Goal: Task Accomplishment & Management: Complete application form

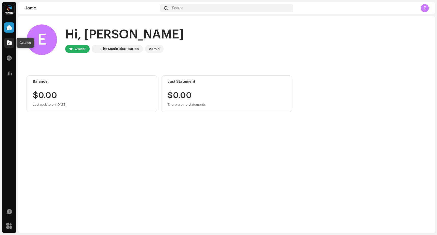
click at [10, 43] on span at bounding box center [9, 43] width 5 height 4
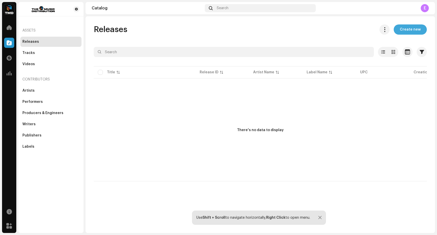
click at [415, 30] on span "Create new" at bounding box center [410, 29] width 21 height 10
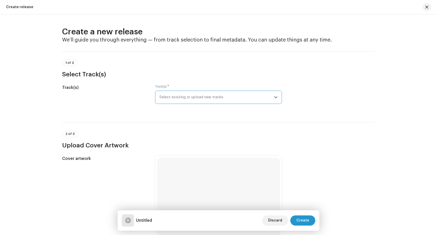
click at [211, 98] on span "Select existing or upload new tracks" at bounding box center [216, 97] width 115 height 13
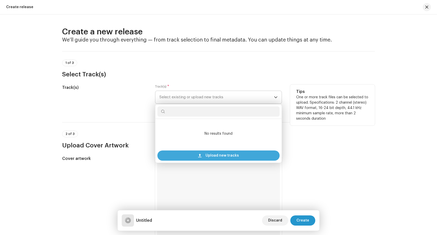
click at [212, 156] on span "Upload new tracks" at bounding box center [221, 155] width 33 height 10
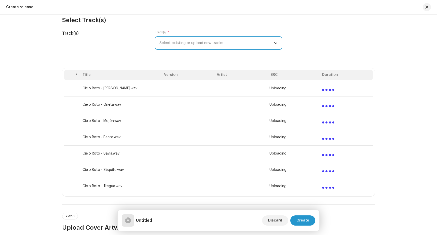
scroll to position [43, 0]
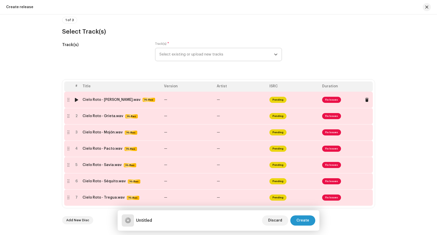
click at [328, 100] on span "Fix Issues" at bounding box center [331, 100] width 19 height 6
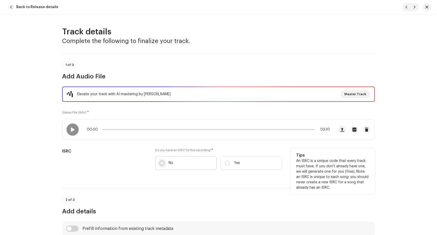
click at [160, 161] on input "No" at bounding box center [161, 163] width 5 height 5
radio input "true"
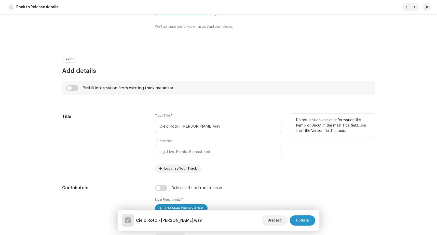
scroll to position [171, 0]
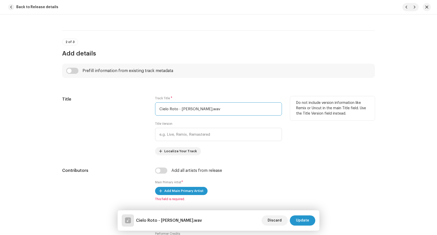
drag, startPoint x: 179, startPoint y: 110, endPoint x: 112, endPoint y: 107, distance: 67.5
click at [155, 108] on input "Cielo Roto - [PERSON_NAME].wav" at bounding box center [218, 108] width 127 height 13
click at [184, 111] on input "[PERSON_NAME].wav" at bounding box center [218, 108] width 127 height 13
type input "[PERSON_NAME]"
click at [130, 137] on div "Title" at bounding box center [104, 125] width 85 height 59
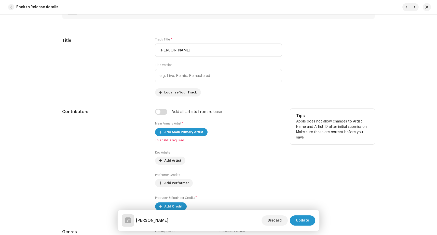
scroll to position [235, 0]
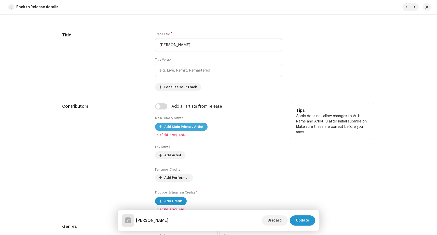
click at [168, 126] on span "Add Main Primary Artist" at bounding box center [183, 127] width 39 height 10
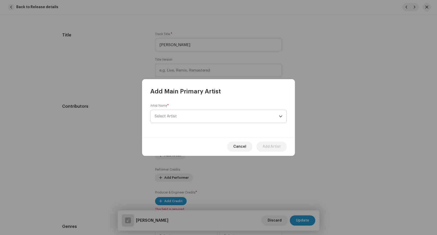
click at [216, 117] on span "Select Artist" at bounding box center [217, 116] width 124 height 13
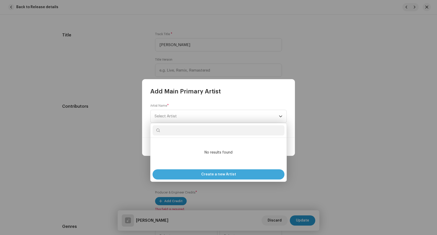
click at [213, 174] on span "Create a new Artist" at bounding box center [218, 174] width 35 height 10
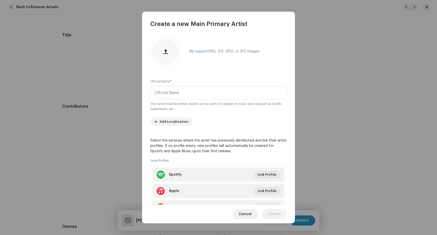
click at [207, 39] on div "We support PNG, JFIF, JPEG, or JPG images." at bounding box center [218, 51] width 136 height 31
click at [184, 92] on input "text" at bounding box center [218, 92] width 136 height 13
paste input "Cielo Roto"
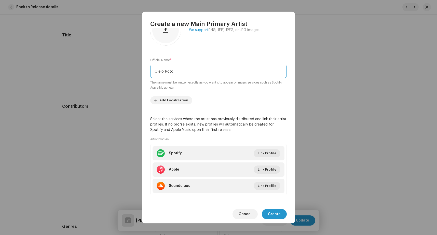
scroll to position [26, 0]
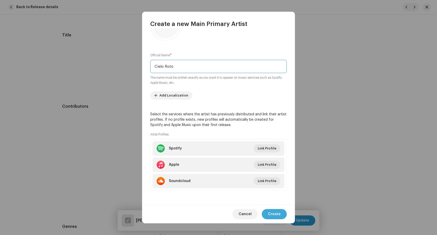
type input "Cielo Roto"
click at [274, 212] on span "Create" at bounding box center [274, 214] width 13 height 10
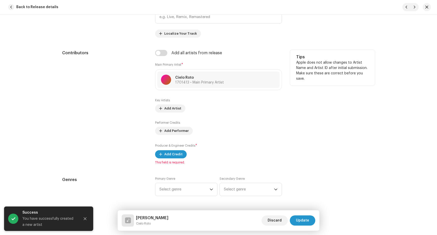
scroll to position [299, 0]
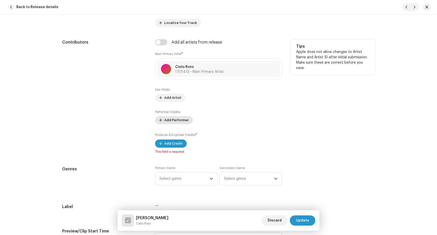
click at [168, 121] on span "Add Performer" at bounding box center [176, 120] width 24 height 10
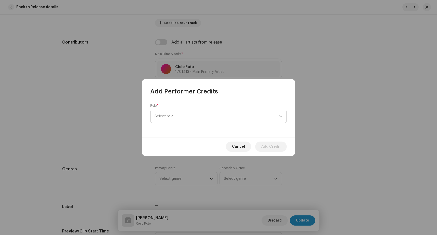
click at [182, 114] on span "Select role" at bounding box center [217, 116] width 124 height 13
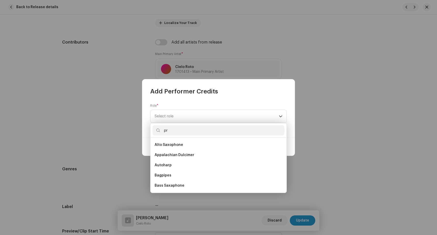
type input "p"
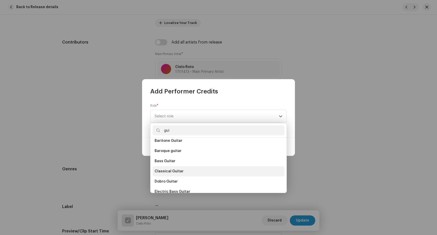
type input "gui"
click at [198, 170] on li "Classical Guitar" at bounding box center [218, 171] width 132 height 10
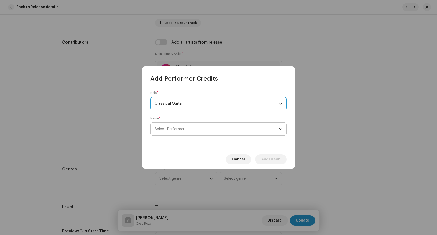
click at [197, 131] on span "Select Performer" at bounding box center [217, 129] width 124 height 13
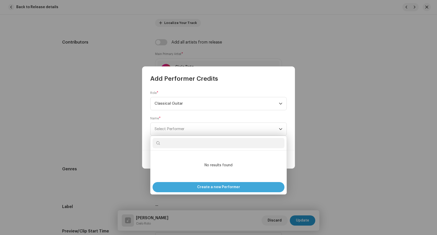
click at [217, 185] on span "Create a new Performer" at bounding box center [218, 187] width 43 height 10
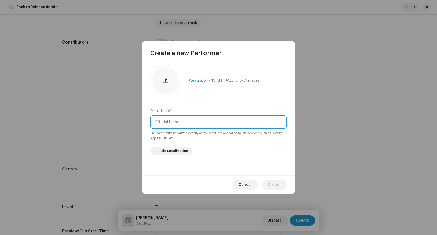
click at [197, 122] on input "text" at bounding box center [218, 121] width 136 height 13
paste input "[PERSON_NAME]"
type input "[PERSON_NAME]"
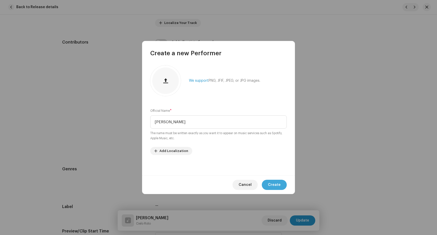
click at [277, 186] on span "Create" at bounding box center [274, 185] width 13 height 10
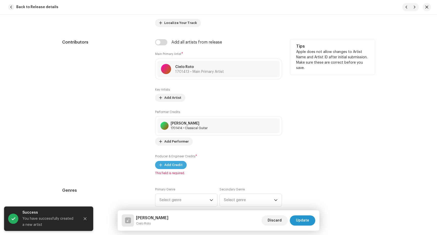
click at [172, 166] on span "Add Credit" at bounding box center [173, 165] width 18 height 10
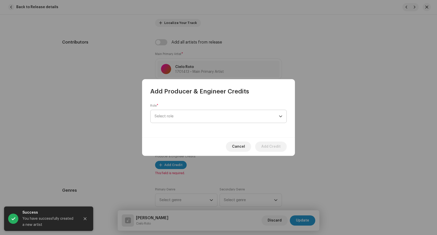
click at [187, 117] on span "Select role" at bounding box center [217, 116] width 124 height 13
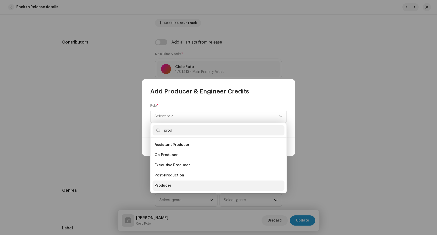
type input "prod"
click at [185, 184] on li "Producer" at bounding box center [218, 185] width 132 height 10
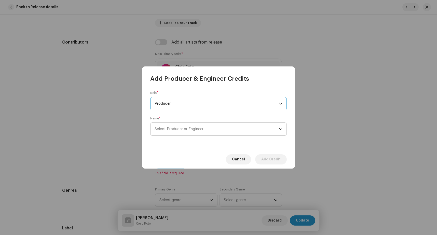
click at [199, 130] on span "Select Producer or Engineer" at bounding box center [179, 129] width 49 height 4
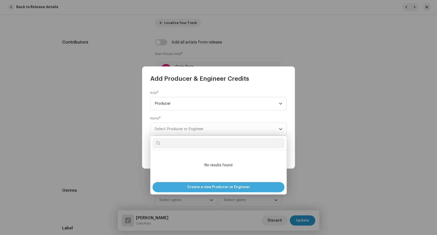
click at [228, 188] on span "Create a new Producer or Engineer" at bounding box center [218, 187] width 63 height 10
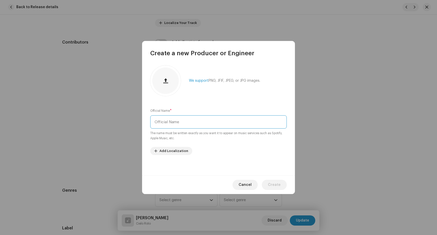
click at [179, 128] on input "text" at bounding box center [218, 121] width 136 height 13
paste input "[PERSON_NAME]"
type input "[PERSON_NAME]"
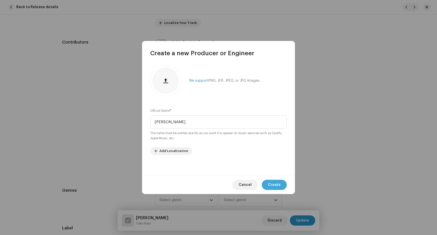
click at [273, 184] on span "Create" at bounding box center [274, 185] width 13 height 10
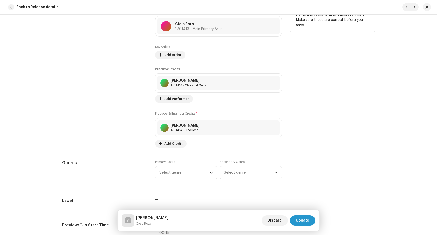
scroll to position [406, 0]
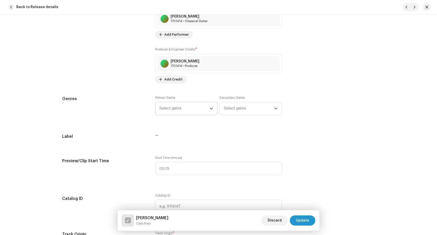
click at [196, 103] on span "Select genre" at bounding box center [184, 108] width 50 height 13
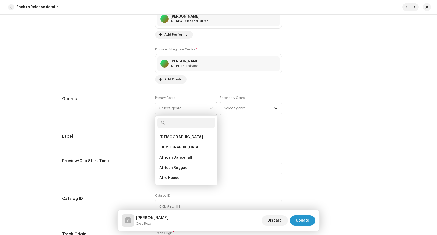
click at [195, 109] on span "Select genre" at bounding box center [184, 108] width 50 height 13
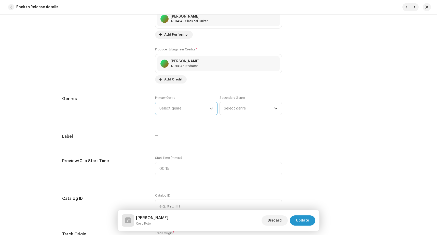
click at [200, 114] on span "Select genre" at bounding box center [184, 108] width 50 height 13
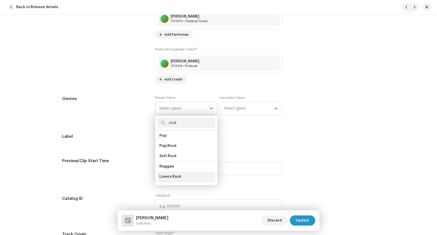
scroll to position [171, 0]
type input "rock"
click at [186, 162] on li "Rock" at bounding box center [186, 165] width 58 height 10
click at [182, 171] on li "Rock" at bounding box center [186, 176] width 58 height 10
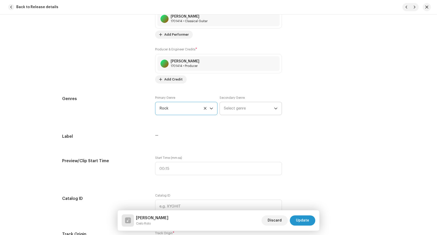
click at [248, 111] on span "Select genre" at bounding box center [249, 108] width 50 height 13
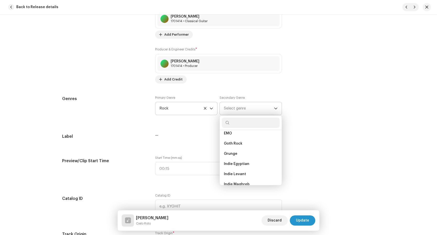
scroll to position [385, 0]
click at [248, 150] on li "Punk" at bounding box center [251, 150] width 58 height 10
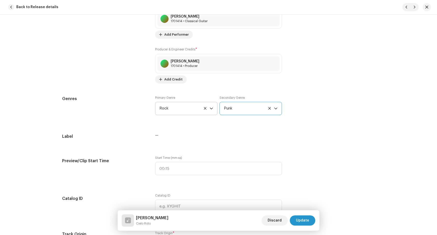
click at [313, 148] on div "Track details Complete the following to finalize your track. 1 of 3 Add Audio F…" at bounding box center [218, 183] width 329 height 1126
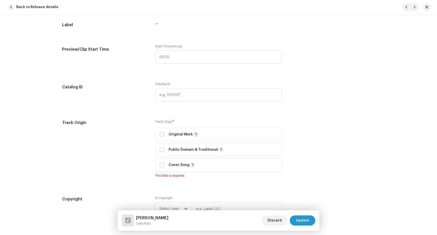
scroll to position [535, 0]
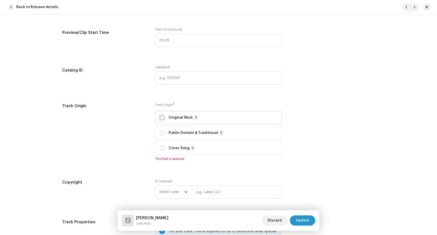
click at [159, 118] on input "radio" at bounding box center [161, 117] width 5 height 5
radio input "true"
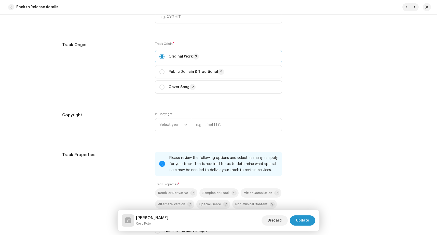
scroll to position [599, 0]
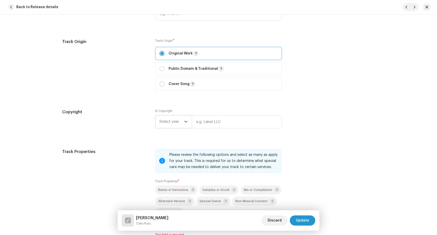
click at [175, 123] on span "Select year" at bounding box center [171, 121] width 25 height 13
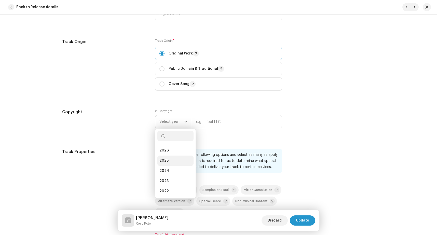
click at [174, 161] on li "2025" at bounding box center [175, 161] width 36 height 10
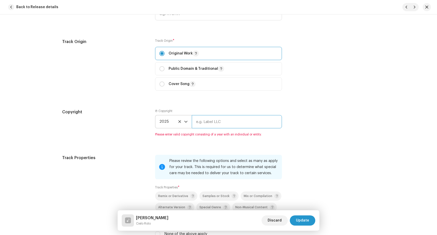
click at [204, 122] on input "text" at bounding box center [237, 121] width 90 height 13
paste input "[PERSON_NAME]"
type input "[PERSON_NAME]"
click at [136, 123] on div "Copyright" at bounding box center [104, 126] width 85 height 34
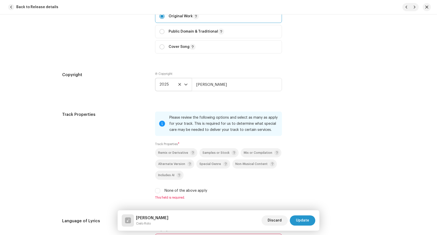
scroll to position [663, 0]
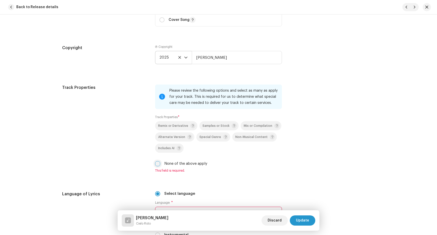
click at [158, 164] on input "None of the above apply" at bounding box center [157, 163] width 5 height 5
checkbox input "true"
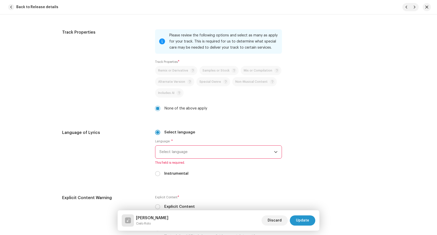
scroll to position [727, 0]
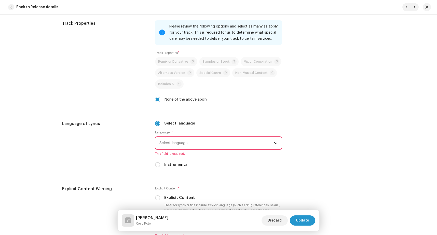
click at [182, 143] on span "Select language" at bounding box center [216, 143] width 115 height 13
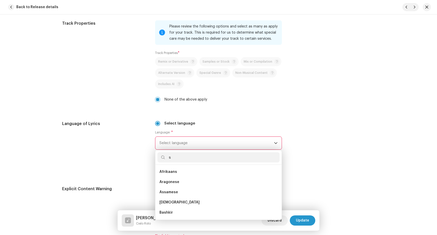
scroll to position [2, 0]
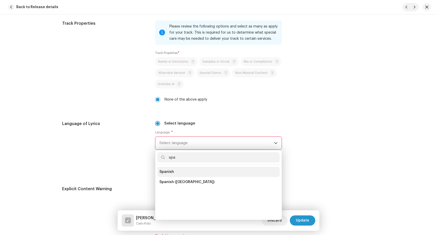
type input "spa"
click at [193, 171] on li "Spanish" at bounding box center [218, 172] width 122 height 10
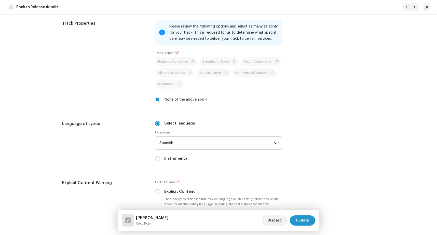
click at [125, 147] on div "Language of Lyrics" at bounding box center [104, 144] width 85 height 47
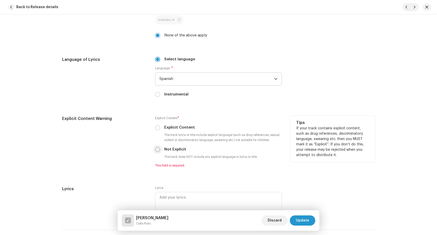
click at [155, 149] on input "Not Explicit" at bounding box center [157, 149] width 5 height 5
radio input "true"
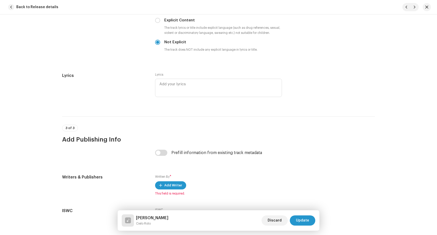
scroll to position [941, 0]
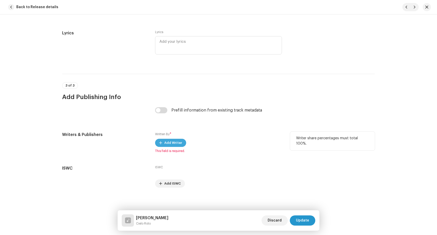
click at [164, 142] on span "Add Writer" at bounding box center [173, 143] width 18 height 10
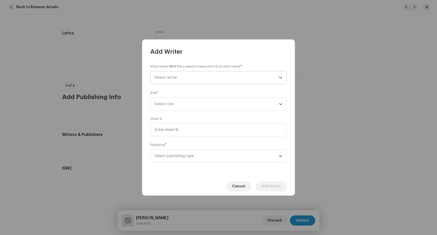
click at [210, 78] on span "Select writer" at bounding box center [217, 77] width 124 height 13
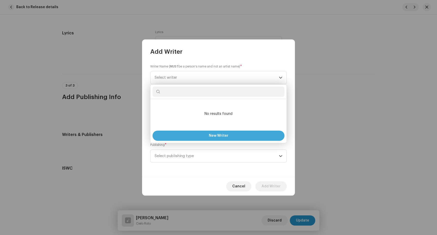
click at [216, 135] on span "New Writer" at bounding box center [219, 136] width 20 height 4
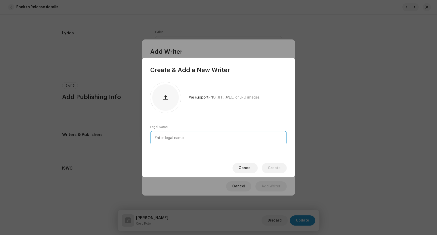
click at [216, 134] on input "text" at bounding box center [218, 137] width 136 height 13
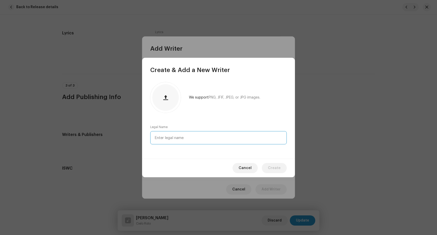
paste input "[PERSON_NAME]"
type input "[PERSON_NAME]"
click at [274, 165] on span "Create" at bounding box center [274, 168] width 13 height 10
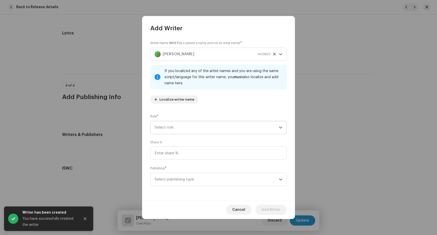
click at [187, 128] on span "Select role" at bounding box center [217, 127] width 124 height 13
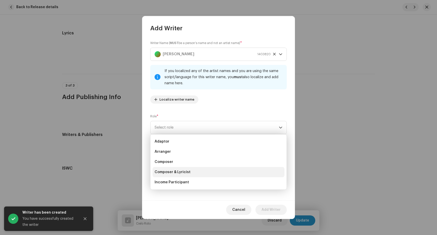
click at [196, 172] on li "Composer & Lyricist" at bounding box center [218, 172] width 132 height 10
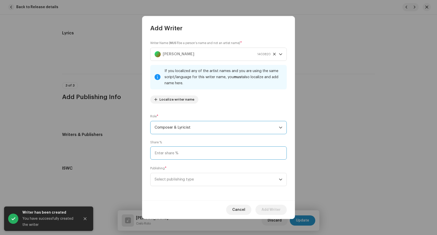
click at [181, 152] on input at bounding box center [218, 152] width 136 height 13
type input "100.00"
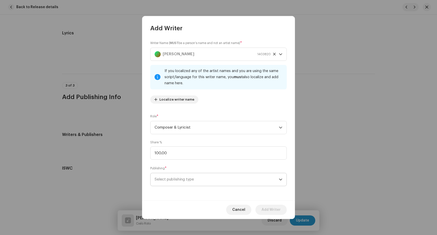
click at [189, 179] on span "Select publishing type" at bounding box center [217, 179] width 124 height 13
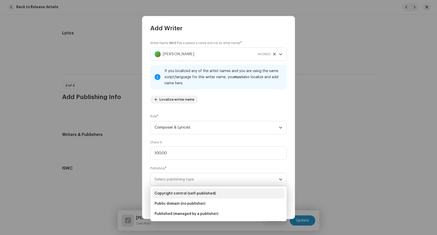
click at [196, 193] on span "Copyright control (self-published)" at bounding box center [185, 193] width 61 height 5
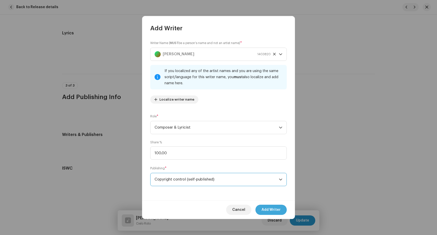
click at [276, 210] on span "Add Writer" at bounding box center [270, 210] width 19 height 10
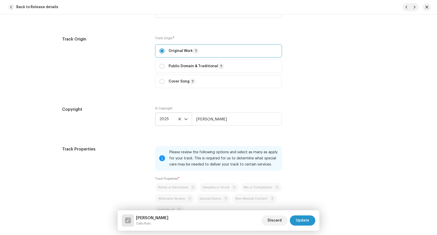
scroll to position [594, 0]
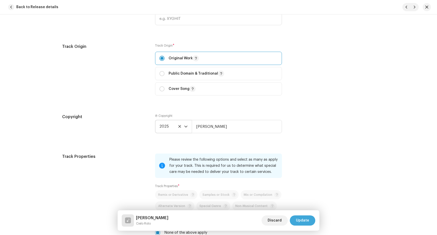
click at [307, 220] on span "Update" at bounding box center [302, 220] width 13 height 10
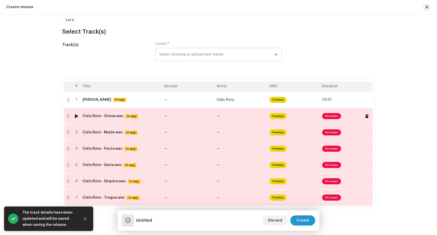
click at [330, 116] on span "Fix Issues" at bounding box center [331, 116] width 19 height 6
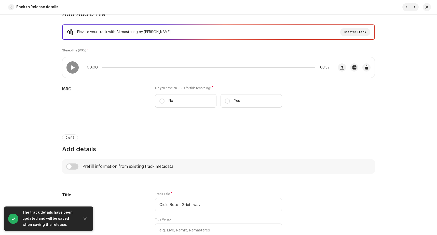
scroll to position [64, 0]
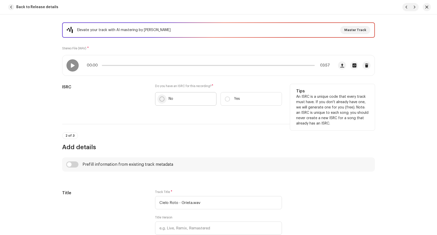
click at [160, 101] on input "No" at bounding box center [161, 98] width 5 height 5
radio input "true"
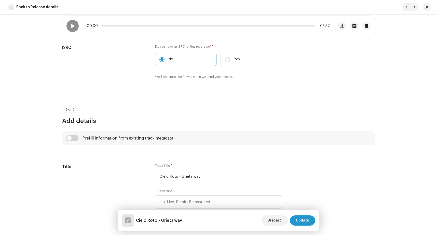
scroll to position [150, 0]
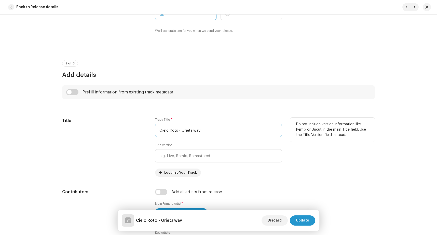
drag, startPoint x: 179, startPoint y: 130, endPoint x: 99, endPoint y: 129, distance: 80.2
click at [155, 129] on input "Cielo Roto - Grieta.wav" at bounding box center [218, 130] width 127 height 13
drag, startPoint x: 167, startPoint y: 131, endPoint x: 215, endPoint y: 133, distance: 48.2
click at [214, 133] on input "Grieta.wav" at bounding box center [218, 130] width 127 height 13
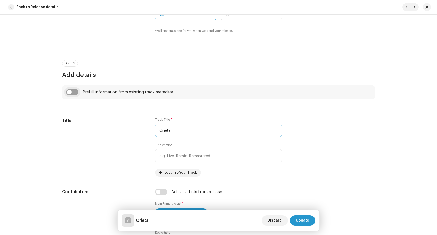
type input "Grieta"
click at [69, 93] on input "checkbox" at bounding box center [72, 92] width 12 height 6
checkbox input "true"
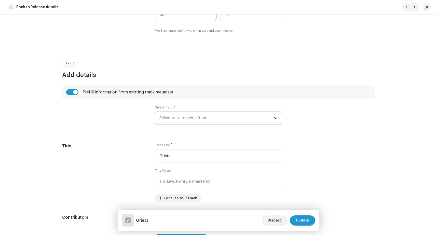
click at [188, 119] on span "Select track to prefill from" at bounding box center [216, 118] width 115 height 13
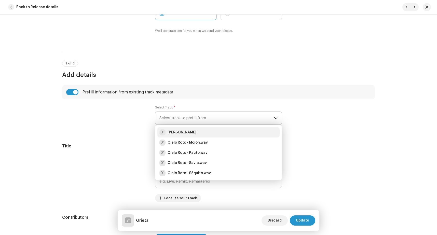
click at [185, 132] on div "01 [PERSON_NAME]" at bounding box center [218, 132] width 118 height 6
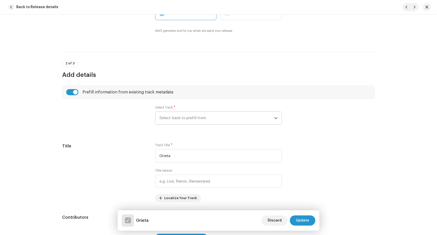
radio input "true"
type input "[PERSON_NAME]"
checkbox input "true"
click at [127, 124] on div at bounding box center [104, 117] width 85 height 25
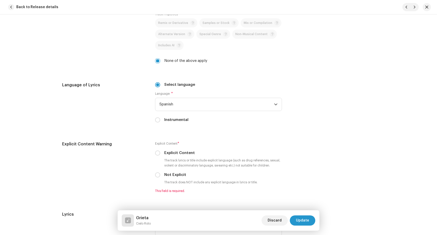
scroll to position [877, 0]
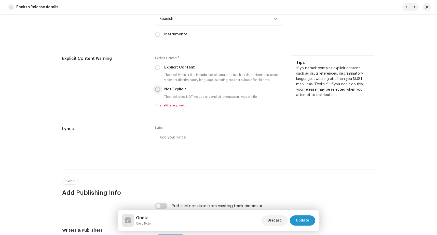
click at [157, 89] on input "Not Explicit" at bounding box center [157, 89] width 5 height 5
radio input "true"
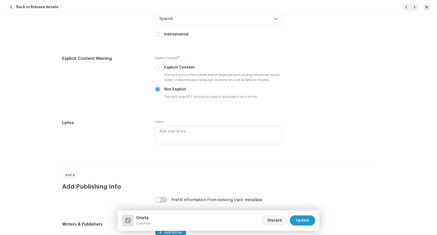
scroll to position [968, 0]
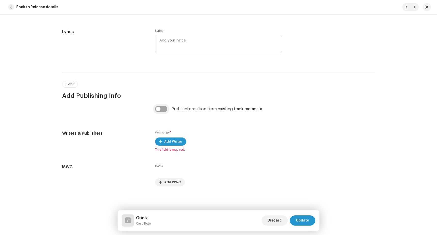
click at [160, 108] on input "checkbox" at bounding box center [161, 109] width 12 height 6
checkbox input "true"
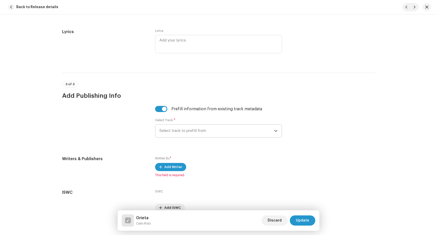
click at [178, 128] on span "Select track to prefill from" at bounding box center [216, 130] width 115 height 13
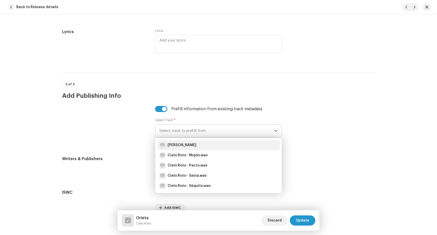
click at [176, 144] on strong "[PERSON_NAME]" at bounding box center [182, 145] width 29 height 5
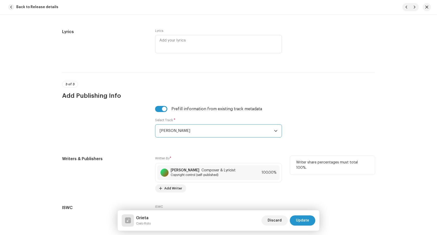
scroll to position [1008, 0]
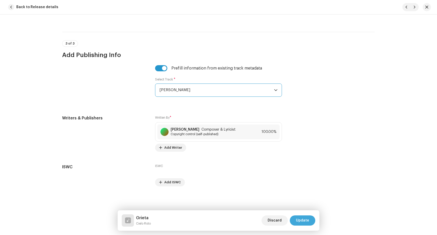
click at [305, 220] on span "Update" at bounding box center [302, 220] width 13 height 10
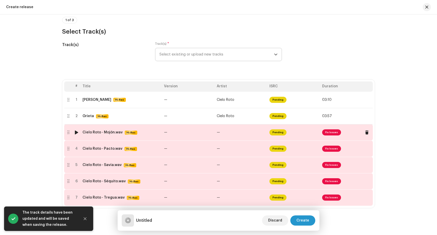
click at [330, 135] on span "Fix Issues" at bounding box center [331, 132] width 19 height 6
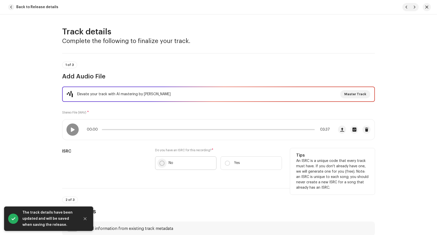
click at [160, 163] on input "No" at bounding box center [161, 163] width 5 height 5
radio input "true"
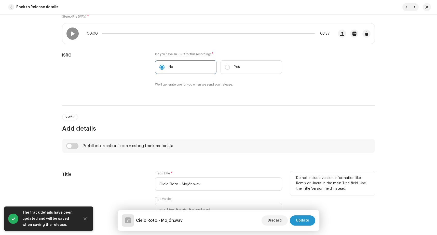
scroll to position [107, 0]
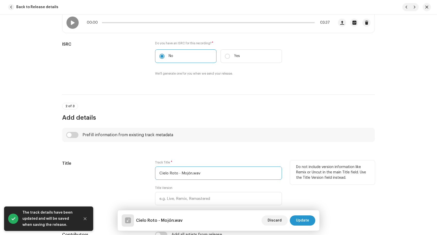
drag, startPoint x: 179, startPoint y: 174, endPoint x: 105, endPoint y: 172, distance: 74.1
click at [155, 172] on input "Cielo Roto - Mojón.wav" at bounding box center [218, 172] width 127 height 13
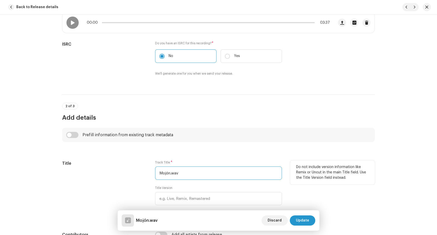
click at [192, 173] on input "Mojón.wav" at bounding box center [218, 172] width 127 height 13
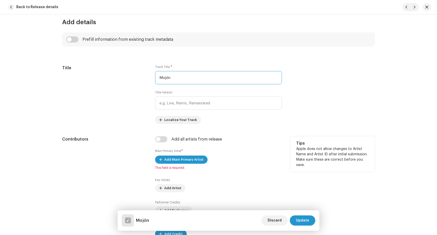
scroll to position [214, 0]
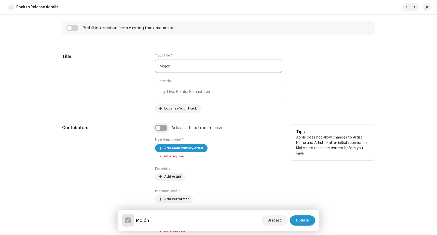
type input "Mojón"
click at [161, 128] on input "checkbox" at bounding box center [161, 128] width 12 height 6
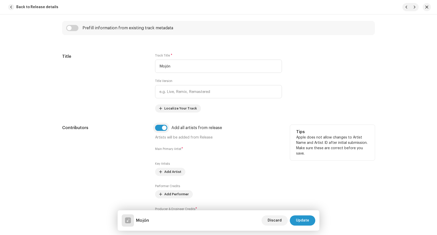
click at [161, 128] on input "checkbox" at bounding box center [161, 128] width 12 height 6
checkbox input "false"
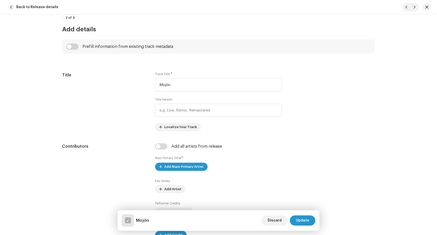
scroll to position [192, 0]
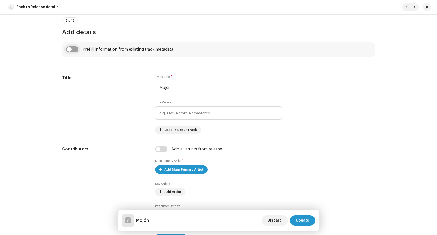
click at [68, 49] on input "checkbox" at bounding box center [72, 49] width 12 height 6
checkbox input "true"
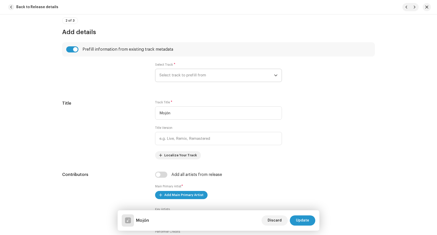
click at [186, 74] on span "Select track to prefill from" at bounding box center [216, 75] width 115 height 13
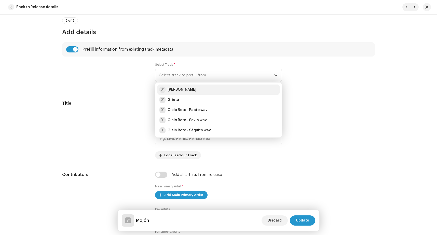
click at [186, 89] on div "01 [PERSON_NAME]" at bounding box center [218, 90] width 118 height 6
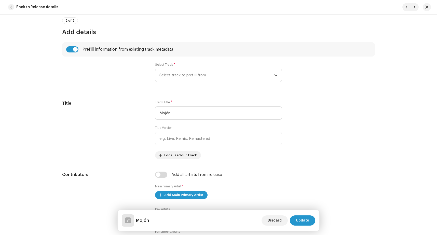
radio input "true"
type input "[PERSON_NAME]"
checkbox input "true"
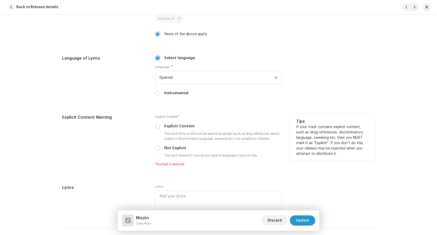
scroll to position [855, 0]
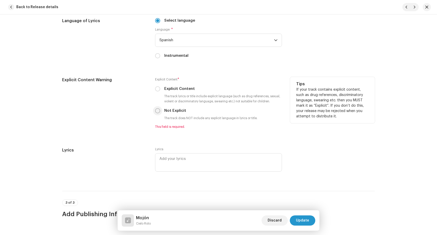
click at [157, 109] on input "Not Explicit" at bounding box center [157, 110] width 5 height 5
radio input "true"
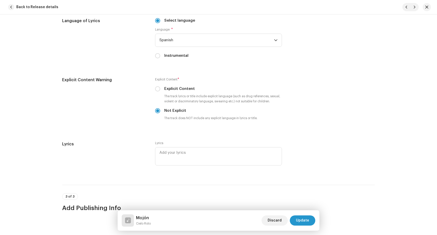
scroll to position [968, 0]
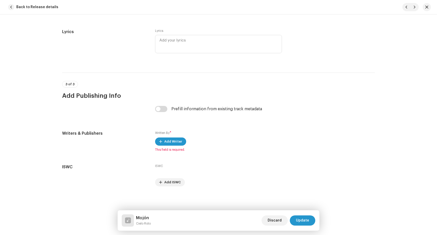
click at [161, 112] on div "Prefill information from existing track metadata" at bounding box center [218, 112] width 127 height 12
click at [162, 109] on input "checkbox" at bounding box center [161, 109] width 12 height 6
checkbox input "true"
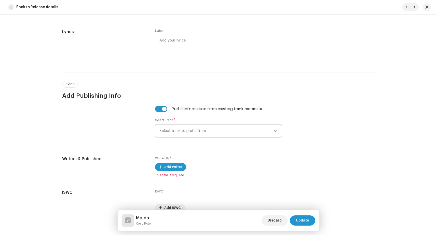
click at [173, 129] on span "Select track to prefill from" at bounding box center [216, 130] width 115 height 13
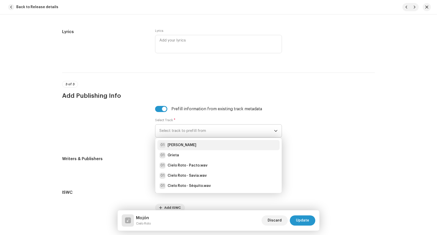
click at [174, 145] on strong "[PERSON_NAME]" at bounding box center [182, 145] width 29 height 5
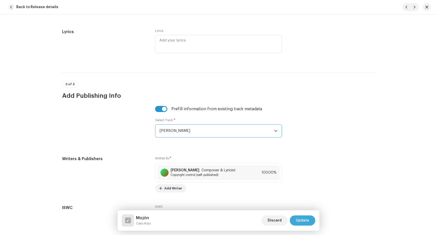
click at [303, 221] on span "Update" at bounding box center [302, 220] width 13 height 10
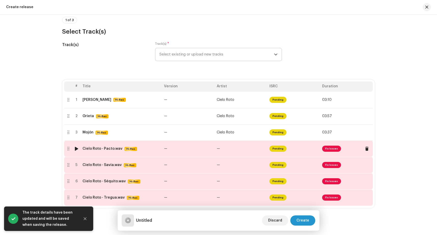
click at [326, 150] on span "Fix Issues" at bounding box center [331, 149] width 19 height 6
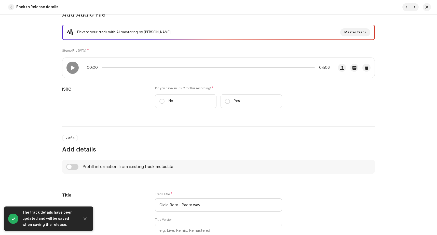
scroll to position [64, 0]
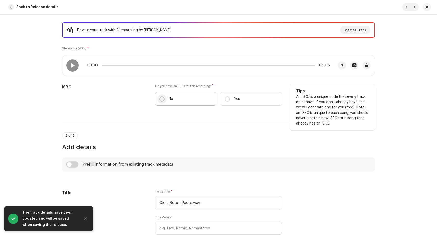
click at [159, 100] on input "No" at bounding box center [161, 98] width 5 height 5
radio input "true"
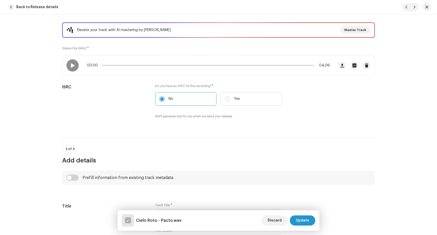
scroll to position [150, 0]
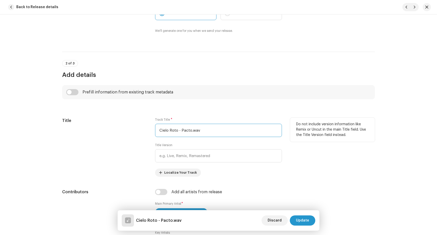
drag, startPoint x: 179, startPoint y: 129, endPoint x: 95, endPoint y: 125, distance: 84.1
click at [155, 125] on input "Cielo Roto - Pacto.wav" at bounding box center [218, 130] width 127 height 13
click at [193, 130] on input "Pacto.wav" at bounding box center [218, 130] width 127 height 13
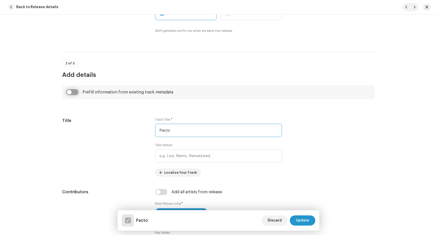
type input "Pacto"
click at [73, 93] on input "checkbox" at bounding box center [72, 92] width 12 height 6
checkbox input "true"
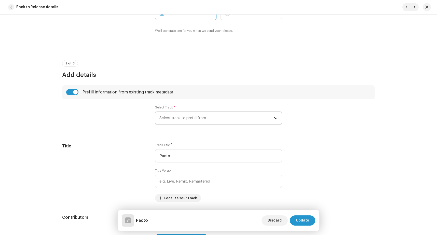
click at [180, 118] on span "Select track to prefill from" at bounding box center [216, 118] width 115 height 13
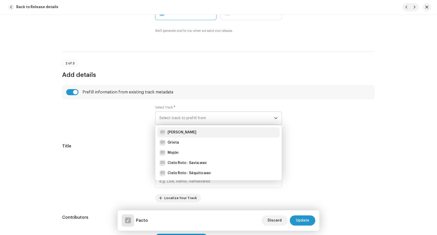
click at [185, 129] on li "01 [PERSON_NAME]" at bounding box center [218, 132] width 122 height 10
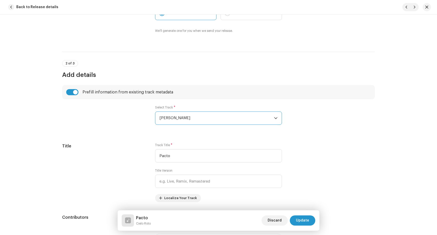
radio input "true"
type input "[PERSON_NAME]"
checkbox input "true"
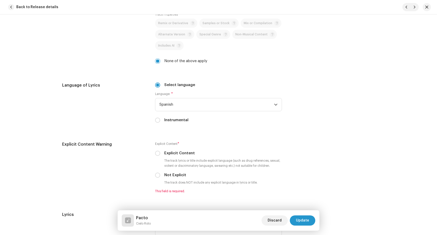
scroll to position [791, 0]
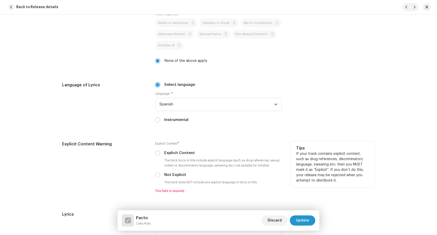
click at [164, 177] on label "Not Explicit" at bounding box center [175, 175] width 22 height 6
click at [160, 177] on input "Not Explicit" at bounding box center [157, 174] width 5 height 5
radio input "true"
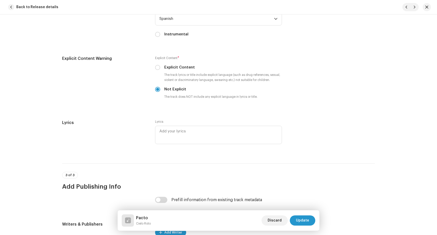
scroll to position [962, 0]
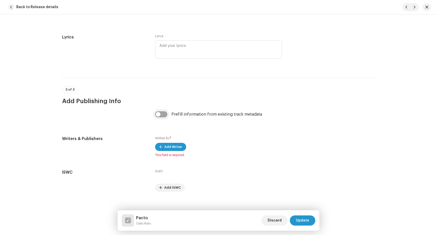
click at [158, 115] on input "checkbox" at bounding box center [161, 114] width 12 height 6
checkbox input "true"
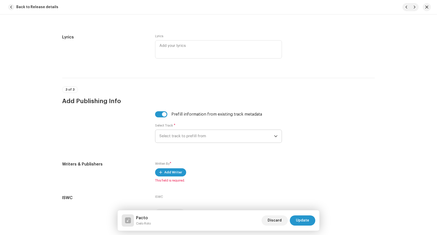
click at [170, 137] on span "Select track to prefill from" at bounding box center [216, 136] width 115 height 13
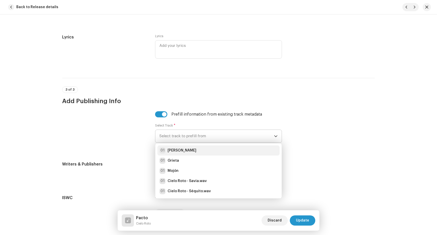
click at [178, 150] on div "01 [PERSON_NAME]" at bounding box center [218, 150] width 118 height 6
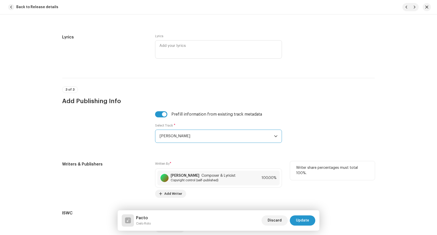
scroll to position [1008, 0]
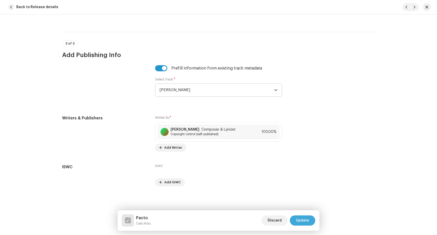
click at [300, 217] on span "Update" at bounding box center [302, 220] width 13 height 10
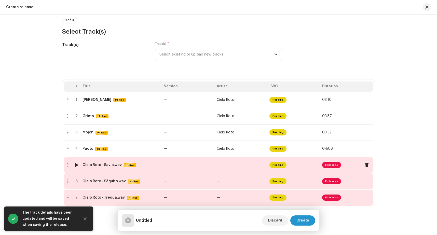
click at [329, 165] on span "Fix Issues" at bounding box center [331, 165] width 19 height 6
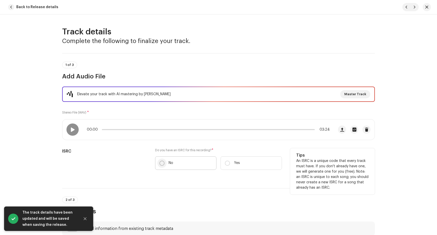
click at [161, 162] on input "No" at bounding box center [161, 163] width 5 height 5
radio input "true"
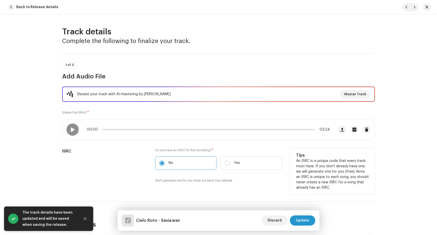
scroll to position [107, 0]
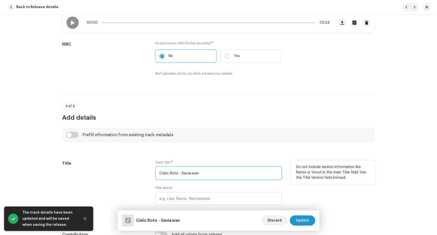
drag, startPoint x: 180, startPoint y: 175, endPoint x: 117, endPoint y: 176, distance: 62.9
click at [155, 175] on input "Cielo Roto - Savia.wav" at bounding box center [218, 172] width 127 height 13
click at [193, 173] on input "Savia.wav" at bounding box center [218, 172] width 127 height 13
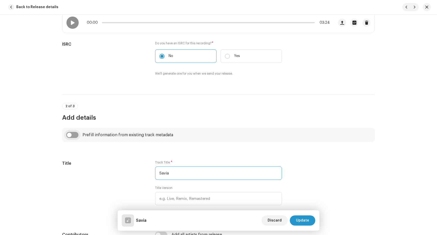
type input "Savia"
click at [68, 135] on input "checkbox" at bounding box center [72, 135] width 12 height 6
checkbox input "true"
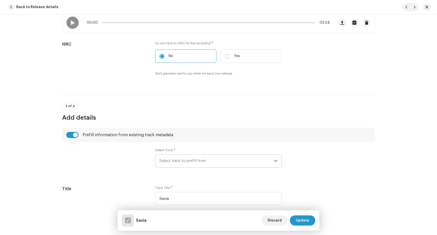
click at [186, 158] on span "Select track to prefill from" at bounding box center [216, 161] width 115 height 13
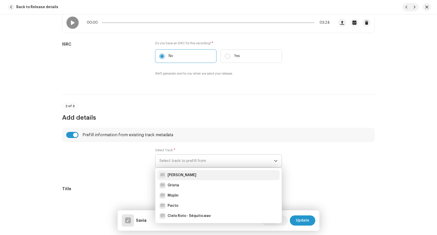
click at [185, 175] on div "01 [PERSON_NAME]" at bounding box center [218, 175] width 118 height 6
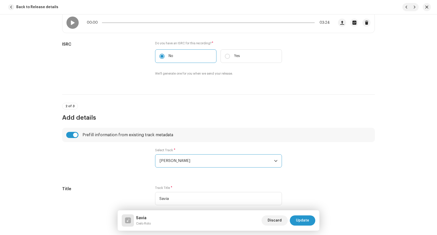
radio input "true"
type input "[PERSON_NAME]"
checkbox input "true"
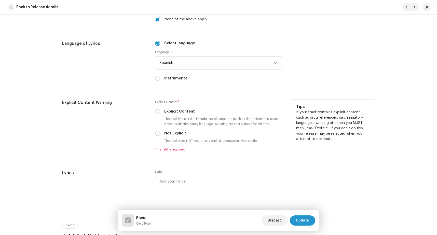
scroll to position [834, 0]
click at [157, 133] on p-radiobutton at bounding box center [157, 132] width 5 height 5
click at [155, 133] on input "Not Explicit" at bounding box center [157, 132] width 5 height 5
radio input "true"
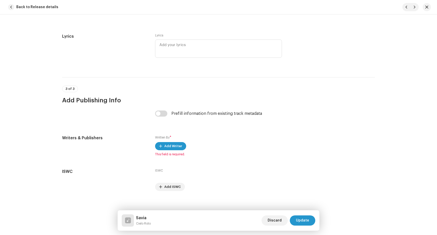
scroll to position [968, 0]
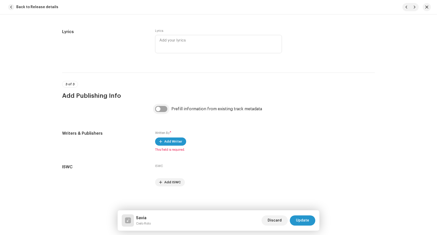
click at [161, 110] on input "checkbox" at bounding box center [161, 109] width 12 height 6
checkbox input "true"
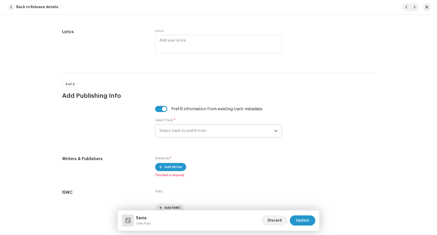
click at [182, 128] on span "Select track to prefill from" at bounding box center [216, 130] width 115 height 13
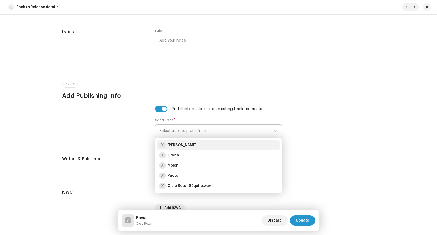
click at [184, 146] on div "01 [PERSON_NAME]" at bounding box center [218, 145] width 118 height 6
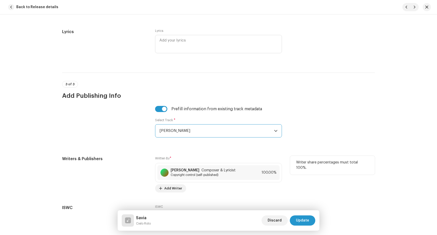
scroll to position [1008, 0]
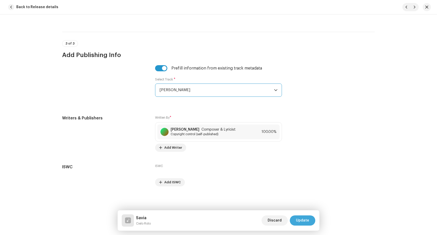
click at [298, 220] on span "Update" at bounding box center [302, 220] width 13 height 10
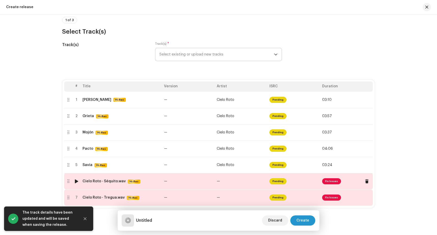
click at [329, 183] on span "Fix Issues" at bounding box center [331, 181] width 19 height 6
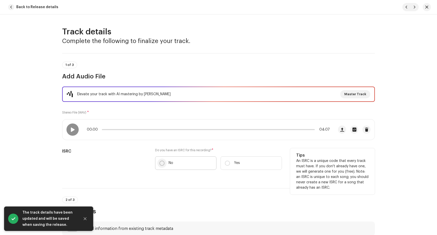
click at [162, 163] on input "No" at bounding box center [161, 163] width 5 height 5
radio input "true"
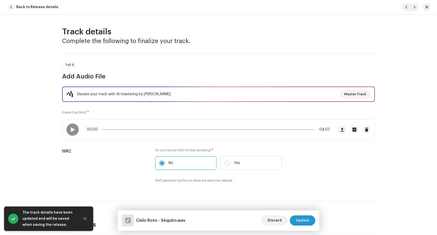
scroll to position [107, 0]
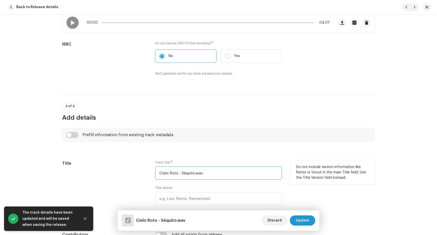
drag, startPoint x: 180, startPoint y: 174, endPoint x: 130, endPoint y: 177, distance: 50.7
click at [155, 177] on input "Cielo Roto - Séquito.wav" at bounding box center [218, 172] width 127 height 13
click at [183, 175] on input "Cielo Roto - Séquito.wav" at bounding box center [218, 172] width 127 height 13
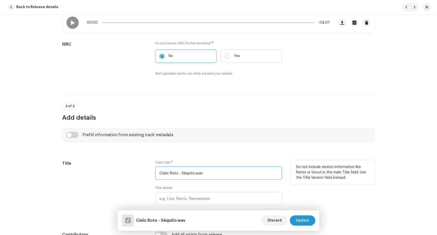
drag, startPoint x: 179, startPoint y: 173, endPoint x: 93, endPoint y: 168, distance: 85.4
click at [155, 172] on input "Cielo Roto - Séquito.wav" at bounding box center [218, 172] width 127 height 13
click at [201, 175] on input "Séquito.wav" at bounding box center [218, 172] width 127 height 13
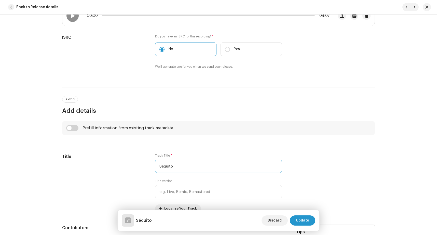
scroll to position [192, 0]
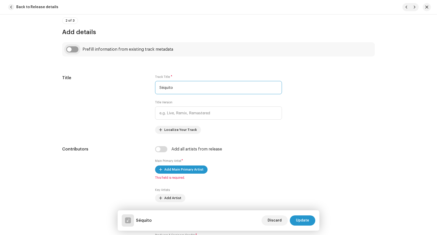
type input "Séquito"
click at [70, 49] on input "checkbox" at bounding box center [72, 49] width 12 height 6
checkbox input "true"
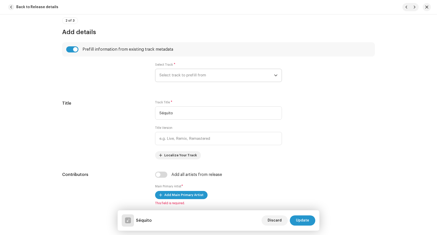
click at [189, 80] on span "Select track to prefill from" at bounding box center [216, 75] width 115 height 13
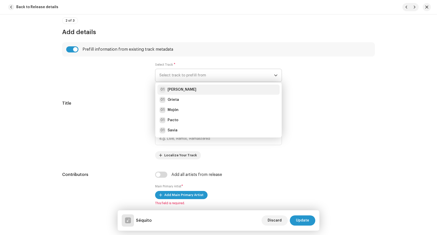
click at [184, 89] on div "01 [PERSON_NAME]" at bounding box center [218, 90] width 118 height 6
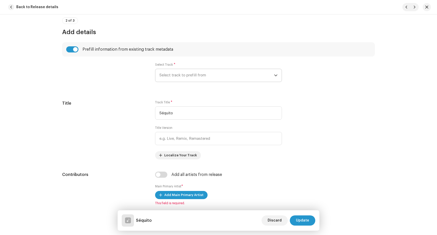
radio input "true"
type input "[PERSON_NAME]"
checkbox input "true"
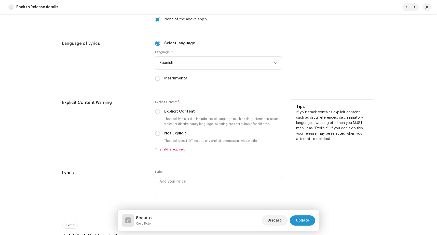
scroll to position [834, 0]
click at [156, 132] on input "Not Explicit" at bounding box center [157, 132] width 5 height 5
radio input "true"
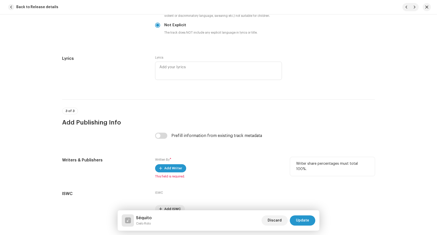
scroll to position [968, 0]
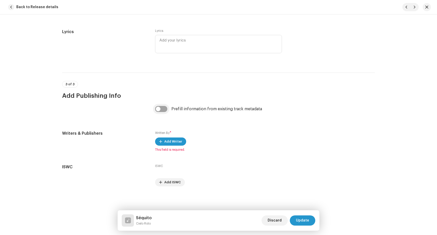
click at [162, 111] on input "checkbox" at bounding box center [161, 109] width 12 height 6
checkbox input "true"
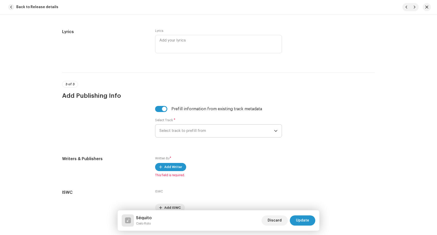
click at [174, 129] on span "Select track to prefill from" at bounding box center [216, 130] width 115 height 13
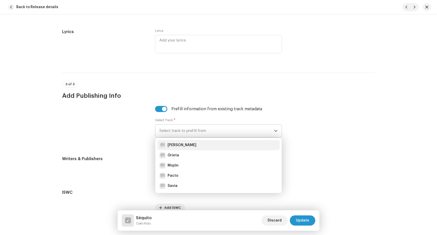
click at [185, 144] on div "01 [PERSON_NAME]" at bounding box center [218, 145] width 118 height 6
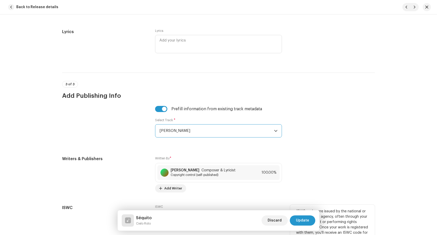
scroll to position [1008, 0]
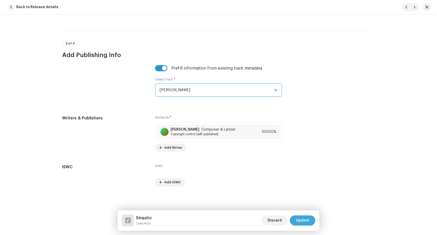
click at [305, 219] on span "Update" at bounding box center [302, 220] width 13 height 10
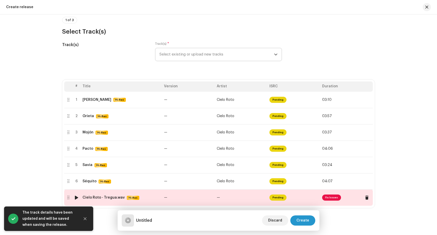
click at [334, 198] on span "Fix Issues" at bounding box center [331, 197] width 19 height 6
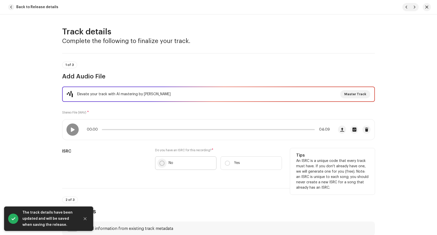
click at [159, 161] on input "No" at bounding box center [161, 163] width 5 height 5
radio input "true"
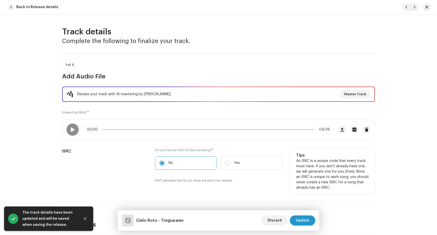
scroll to position [128, 0]
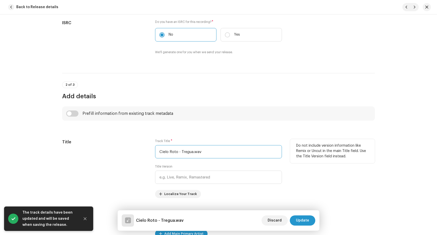
drag, startPoint x: 179, startPoint y: 154, endPoint x: 84, endPoint y: 144, distance: 95.5
click at [155, 145] on input "Cielo Roto - Tregua.wav" at bounding box center [218, 151] width 127 height 13
click at [198, 151] on input "Tregua.wav" at bounding box center [218, 151] width 127 height 13
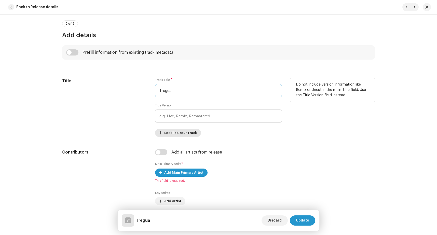
scroll to position [192, 0]
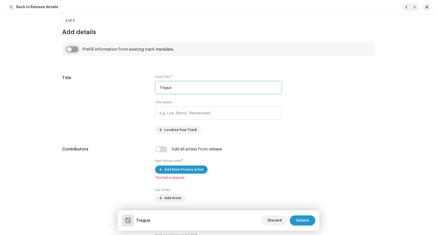
type input "Tregua"
click at [71, 50] on input "checkbox" at bounding box center [72, 49] width 12 height 6
checkbox input "true"
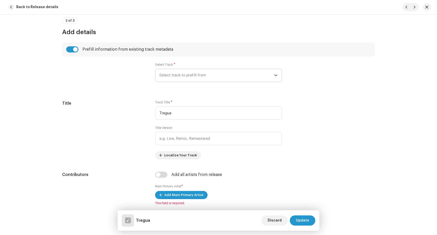
click at [187, 77] on span "Select track to prefill from" at bounding box center [216, 75] width 115 height 13
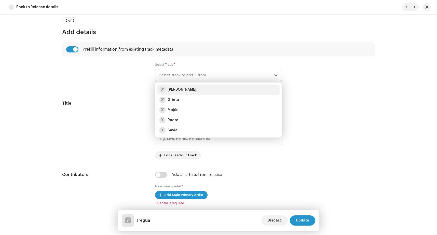
click at [187, 90] on div "01 [PERSON_NAME]" at bounding box center [218, 90] width 118 height 6
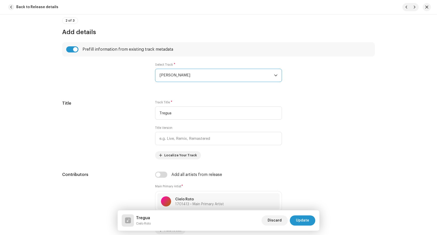
radio input "true"
type input "[PERSON_NAME]"
checkbox input "true"
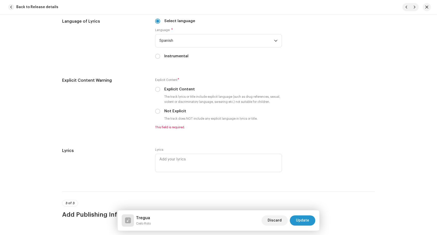
scroll to position [855, 0]
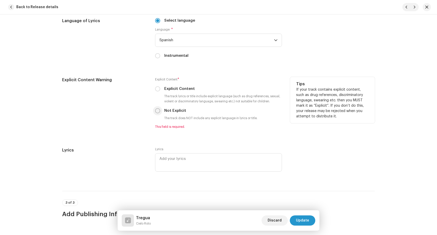
click at [157, 112] on input "Not Explicit" at bounding box center [157, 110] width 5 height 5
radio input "true"
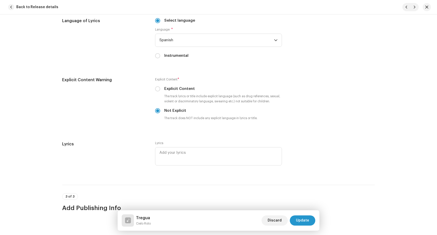
scroll to position [962, 0]
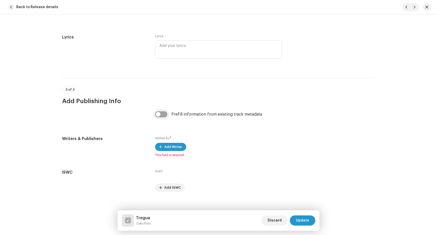
click at [161, 113] on input "checkbox" at bounding box center [161, 114] width 12 height 6
checkbox input "true"
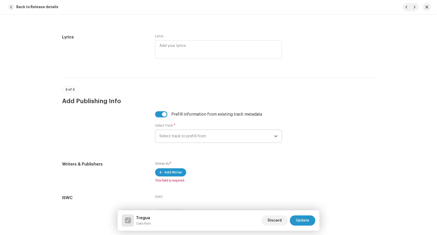
click at [198, 135] on span "Select track to prefill from" at bounding box center [216, 136] width 115 height 13
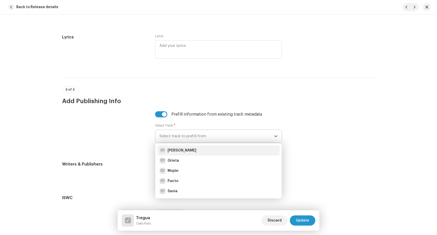
click at [188, 150] on div "01 [PERSON_NAME]" at bounding box center [218, 150] width 118 height 6
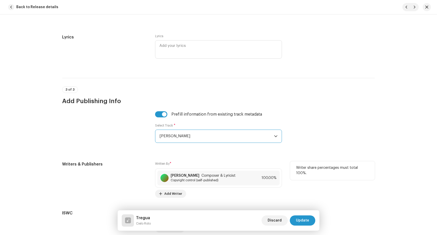
scroll to position [1008, 0]
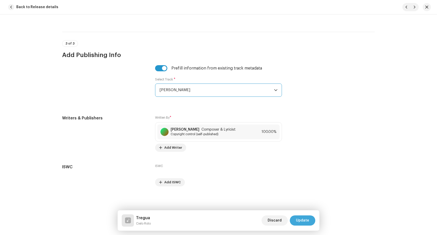
click at [302, 220] on span "Update" at bounding box center [302, 220] width 13 height 10
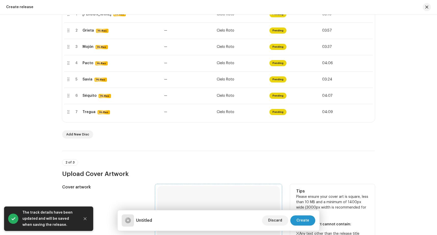
scroll to position [214, 0]
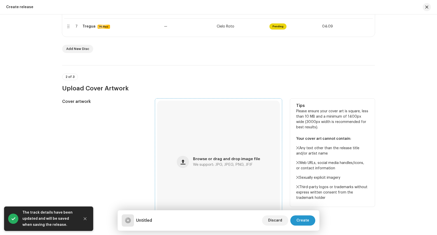
click at [201, 160] on span "Browse or drag and drop image file" at bounding box center [226, 159] width 67 height 4
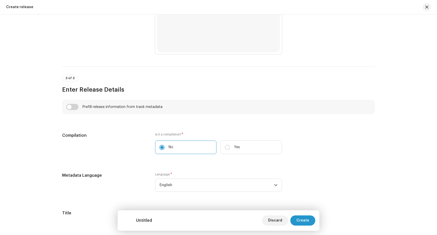
scroll to position [428, 0]
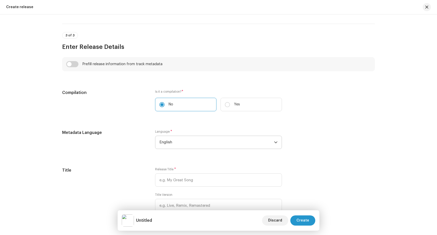
click at [184, 141] on span "English" at bounding box center [216, 142] width 115 height 13
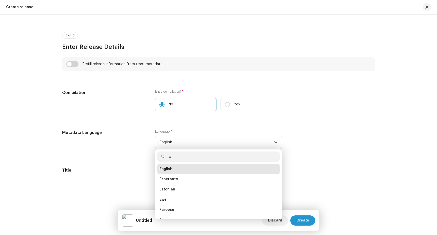
scroll to position [2, 0]
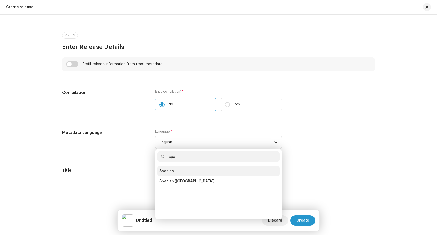
type input "spa"
click at [190, 172] on li "Spanish" at bounding box center [218, 171] width 122 height 10
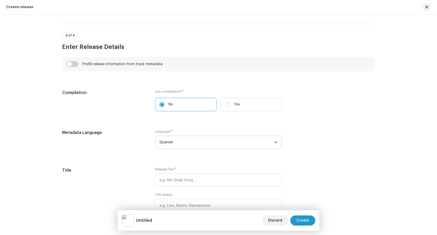
click at [124, 151] on div "Metadata Language" at bounding box center [104, 142] width 85 height 25
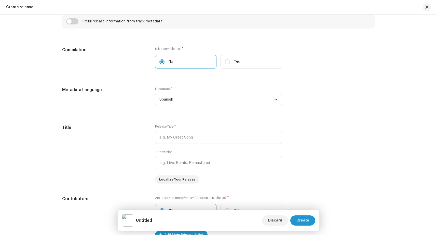
scroll to position [385, 0]
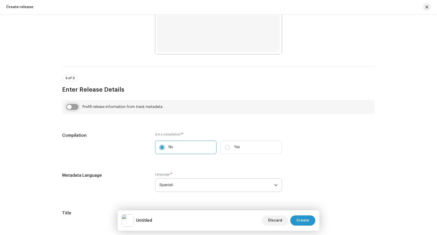
click at [70, 108] on input "checkbox" at bounding box center [72, 107] width 12 height 6
checkbox input "true"
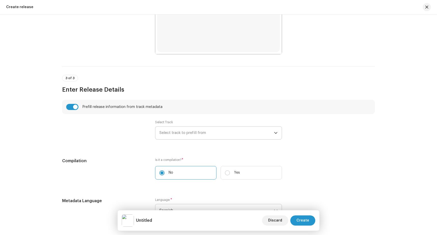
click at [186, 137] on span "Select track to prefill from" at bounding box center [216, 133] width 115 height 13
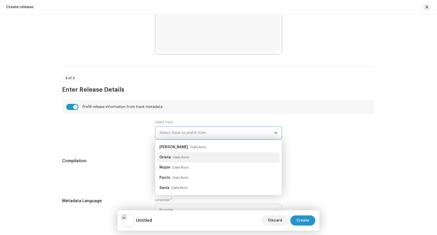
click at [187, 156] on div "Grieta Cielo Roto" at bounding box center [218, 157] width 118 height 8
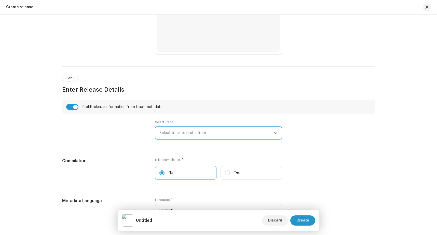
type input "Grieta"
click at [132, 143] on div at bounding box center [104, 132] width 85 height 25
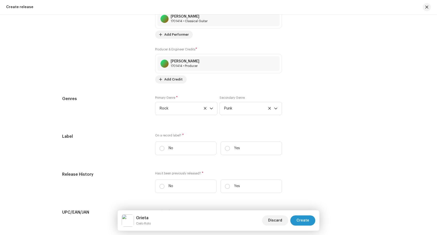
scroll to position [834, 0]
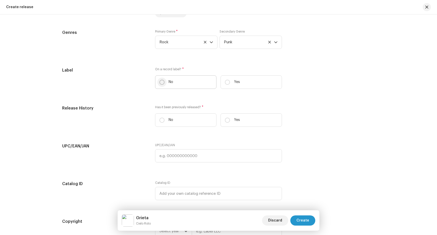
click at [159, 83] on input "No" at bounding box center [161, 82] width 5 height 5
radio input "true"
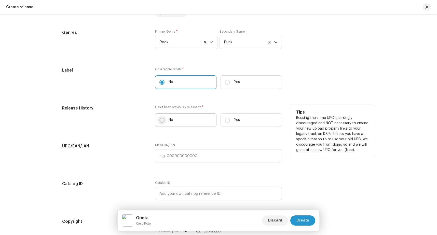
click at [159, 121] on input "No" at bounding box center [161, 120] width 5 height 5
radio input "true"
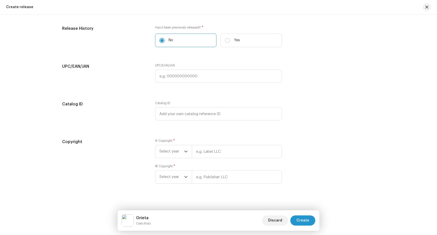
scroll to position [917, 0]
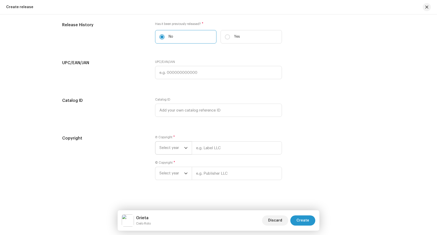
click at [169, 148] on span "Select year" at bounding box center [171, 148] width 25 height 13
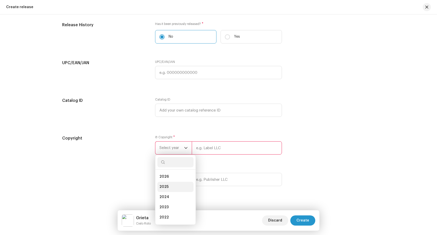
click at [168, 186] on li "2025" at bounding box center [175, 187] width 36 height 10
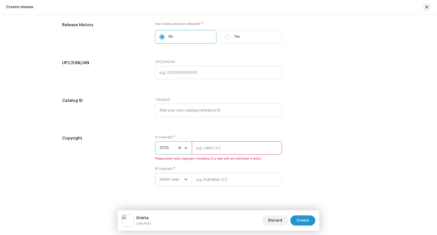
click at [171, 182] on span "Select year" at bounding box center [171, 179] width 25 height 13
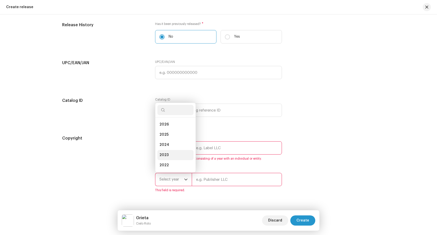
scroll to position [8, 0]
click at [171, 126] on li "2025" at bounding box center [175, 126] width 36 height 10
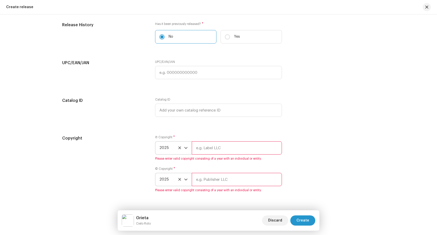
click at [227, 145] on input "text" at bounding box center [237, 147] width 90 height 13
paste input "[PERSON_NAME]"
type input "[PERSON_NAME]"
click at [213, 179] on input "text" at bounding box center [237, 179] width 90 height 13
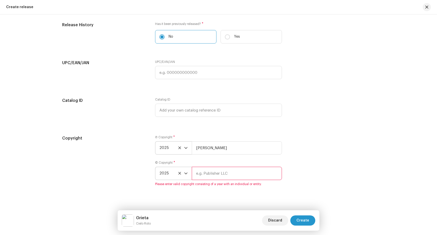
paste input "[PERSON_NAME]"
type input "[PERSON_NAME]"
click at [309, 178] on div "Copyright Ⓟ Copyright * 2025 [PERSON_NAME] © Copyright * 2025 [PERSON_NAME] Ple…" at bounding box center [218, 163] width 313 height 57
click at [303, 221] on span "Create" at bounding box center [302, 220] width 13 height 10
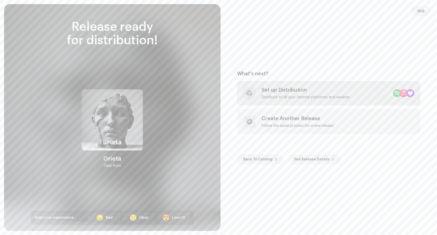
click at [276, 93] on div "Set up Distribution Distribute to all your favorite platforms and services" at bounding box center [305, 93] width 88 height 12
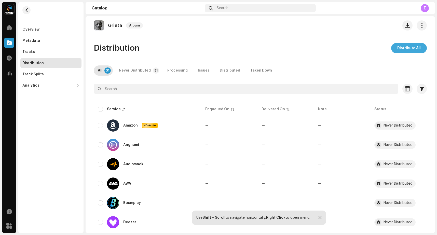
click at [401, 48] on span "Distribute All" at bounding box center [408, 48] width 23 height 10
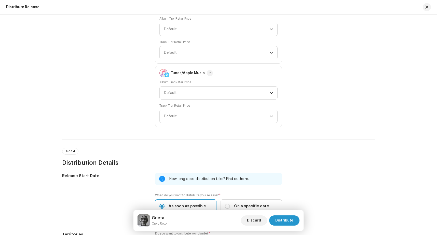
scroll to position [1034, 0]
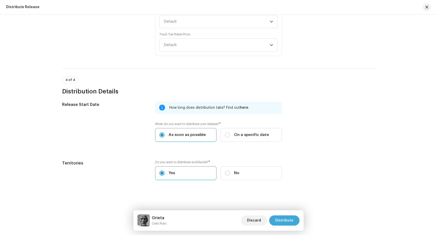
click at [290, 223] on span "Distribute" at bounding box center [284, 220] width 18 height 10
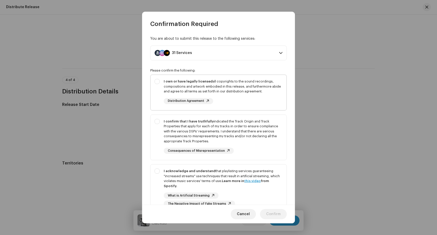
click at [158, 80] on div "I own or have legally licensed all copyrights to the sound recordings, composit…" at bounding box center [218, 91] width 136 height 33
checkbox input "true"
click at [158, 120] on div "I confirm that I have truthfully indicated the Track Origin and Track Propertie…" at bounding box center [218, 136] width 136 height 43
checkbox input "true"
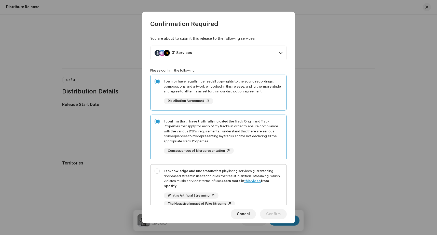
click at [159, 171] on div "I acknowledge and understand that playlisting services guaranteeing "increased …" at bounding box center [218, 187] width 136 height 46
checkbox input "true"
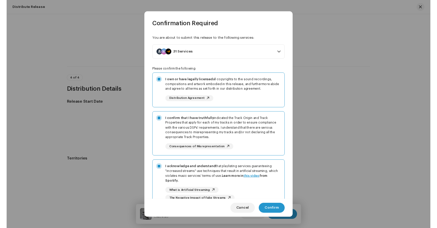
scroll to position [43, 0]
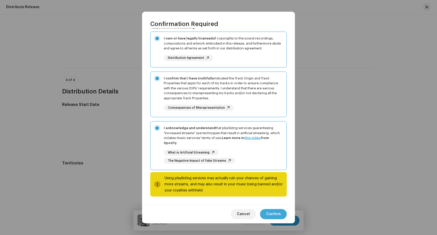
click at [277, 212] on span "Confirm" at bounding box center [273, 214] width 15 height 10
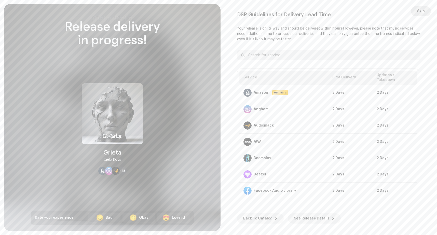
click at [423, 11] on span "Skip" at bounding box center [421, 11] width 8 height 10
